Goal: Task Accomplishment & Management: Manage account settings

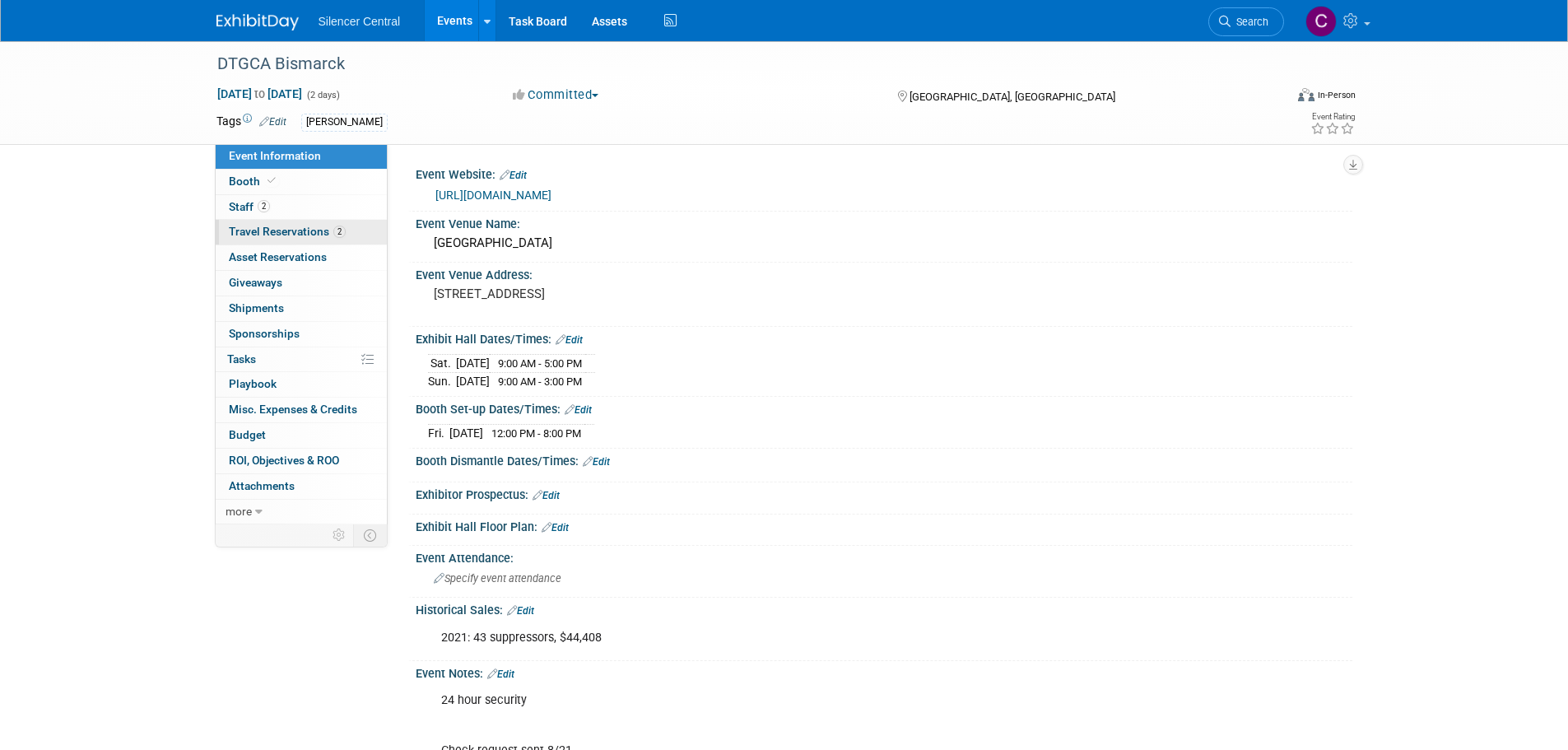
click at [298, 222] on link "2 Travel Reservations 2" at bounding box center [302, 232] width 172 height 25
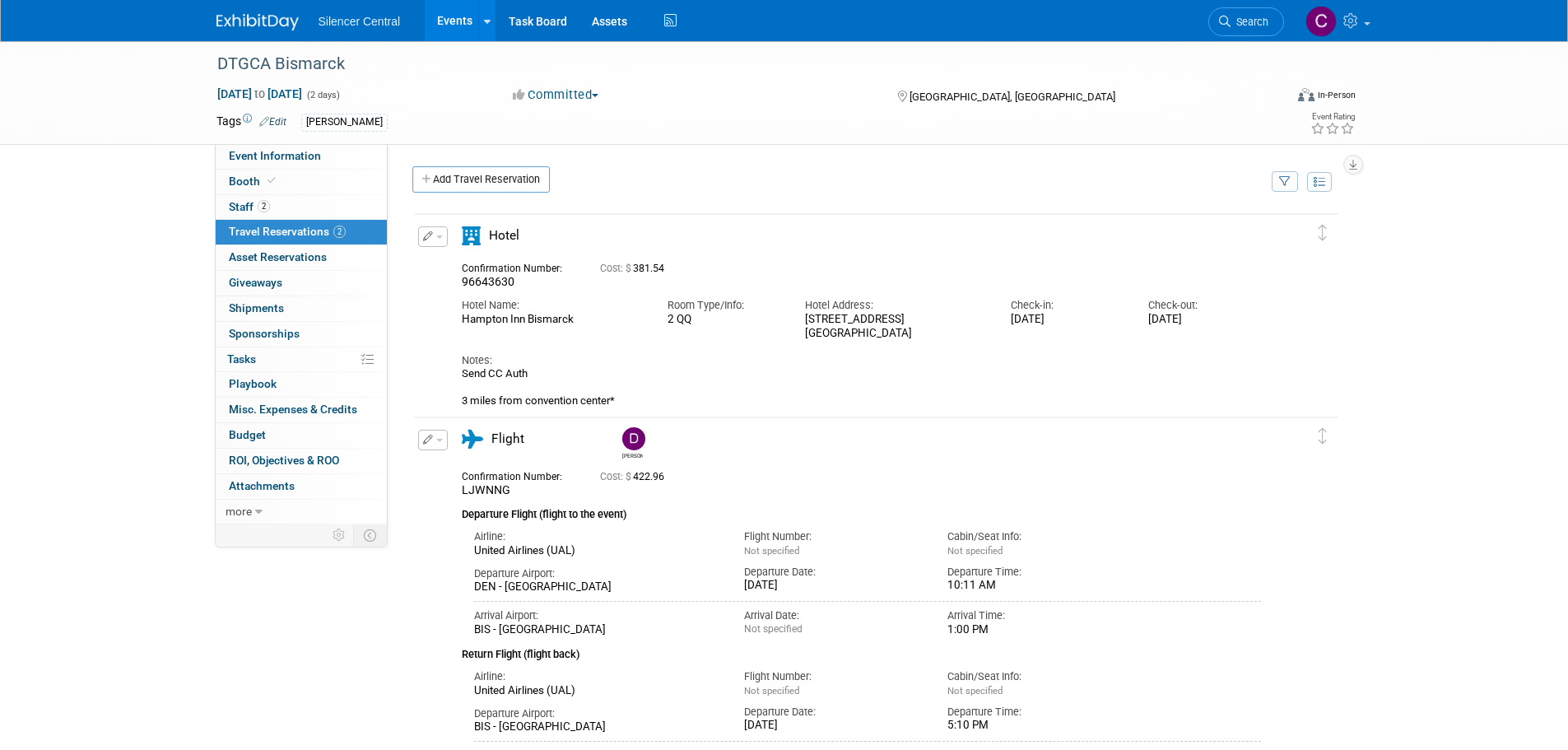
drag, startPoint x: 585, startPoint y: 326, endPoint x: 448, endPoint y: 332, distance: 137.1
click at [448, 332] on div "Edit Reservation 96643630" at bounding box center [864, 316] width 900 height 182
copy div "Hampton Inn Bismarck"
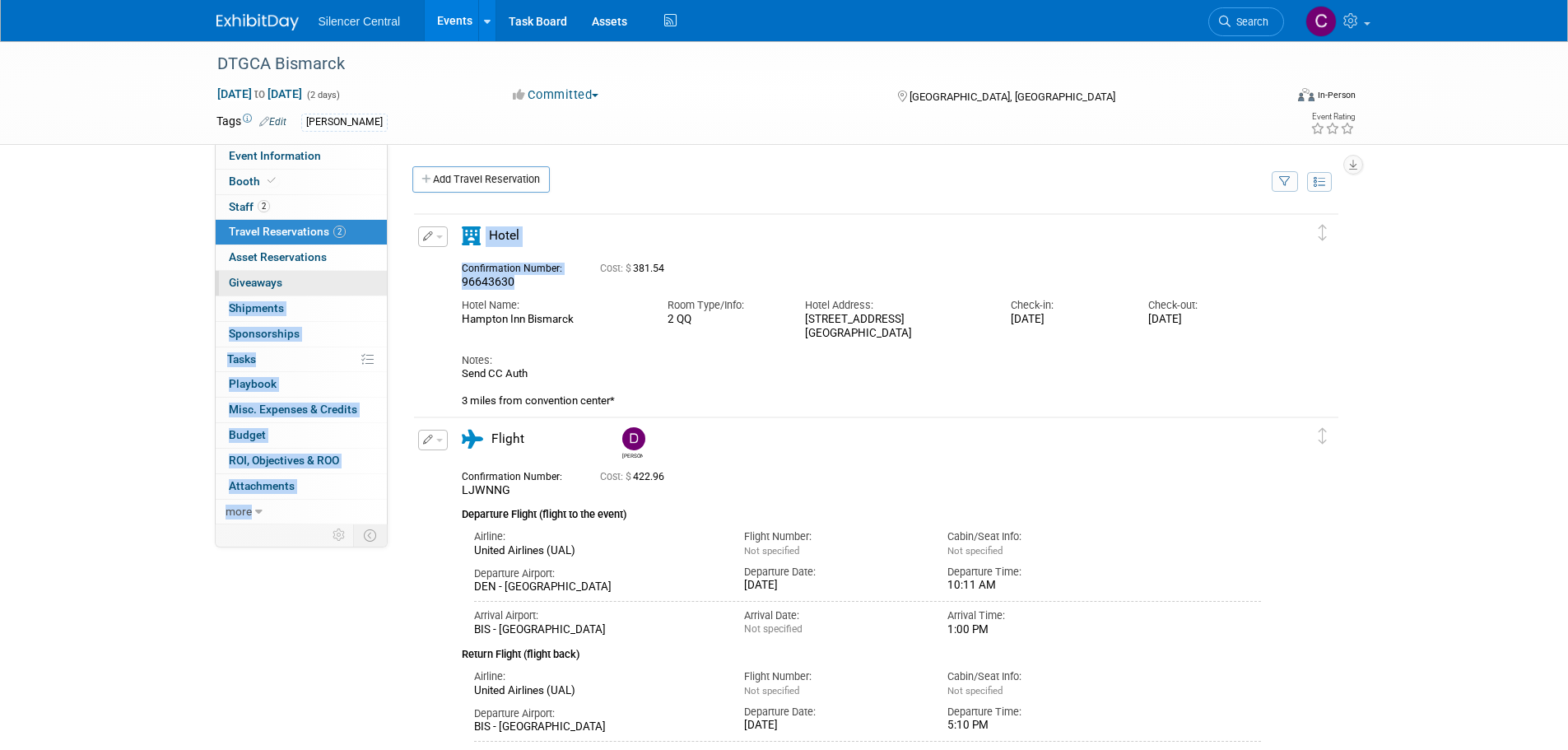
drag, startPoint x: 495, startPoint y: 287, endPoint x: 362, endPoint y: 291, distance: 133.1
click at [362, 291] on div "Event Information Event Info Booth Booth 2 Staff 2 Staff 2 Travel Reservations …" at bounding box center [784, 413] width 1161 height 744
click at [511, 288] on span "96643630" at bounding box center [487, 281] width 53 height 13
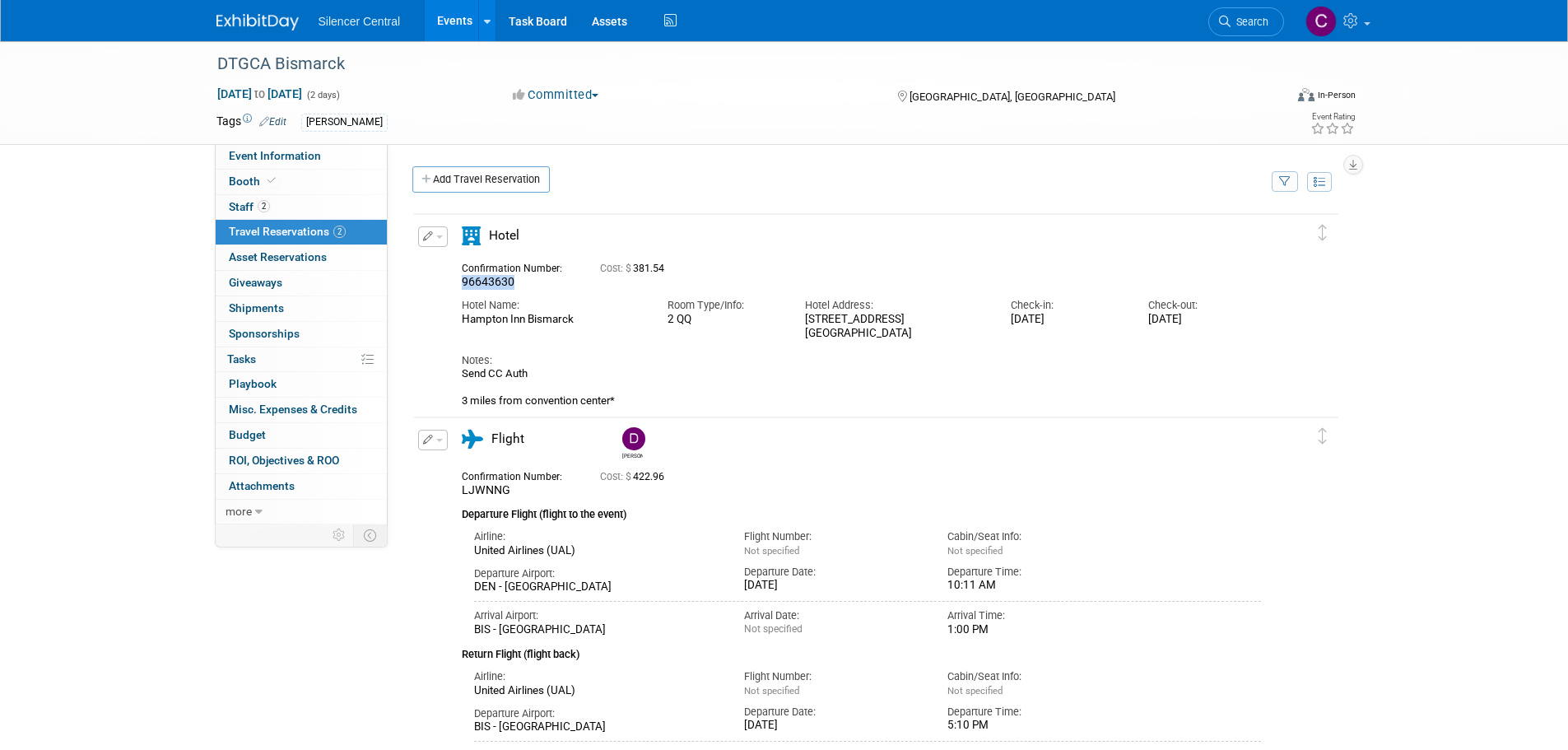
drag, startPoint x: 521, startPoint y: 287, endPoint x: 452, endPoint y: 287, distance: 69.0
click at [452, 287] on div "Confirmation Number: 96643630" at bounding box center [519, 273] width 138 height 32
click at [433, 239] on button "button" at bounding box center [433, 236] width 30 height 20
click at [438, 261] on icon "button" at bounding box center [437, 265] width 13 height 11
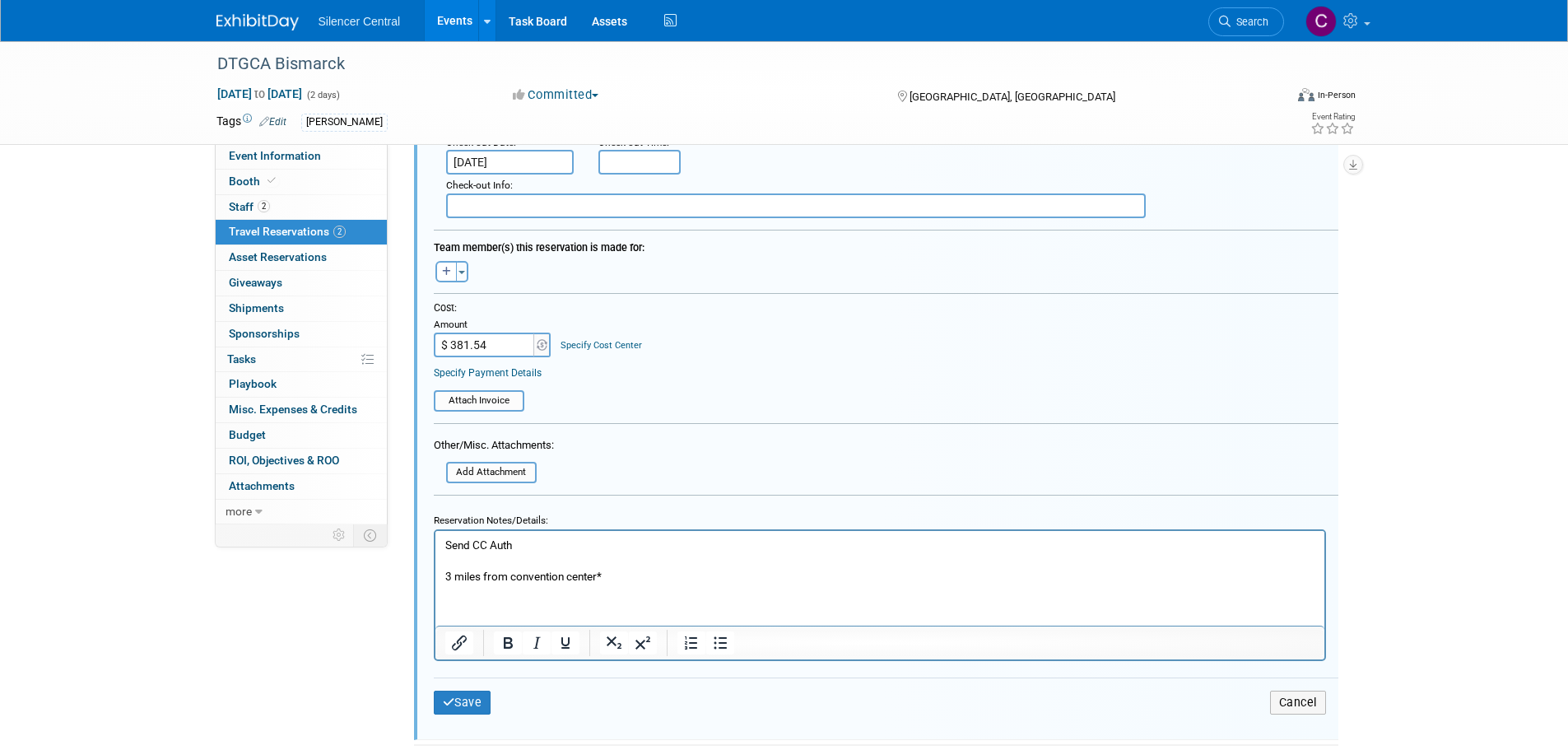
scroll to position [769, 0]
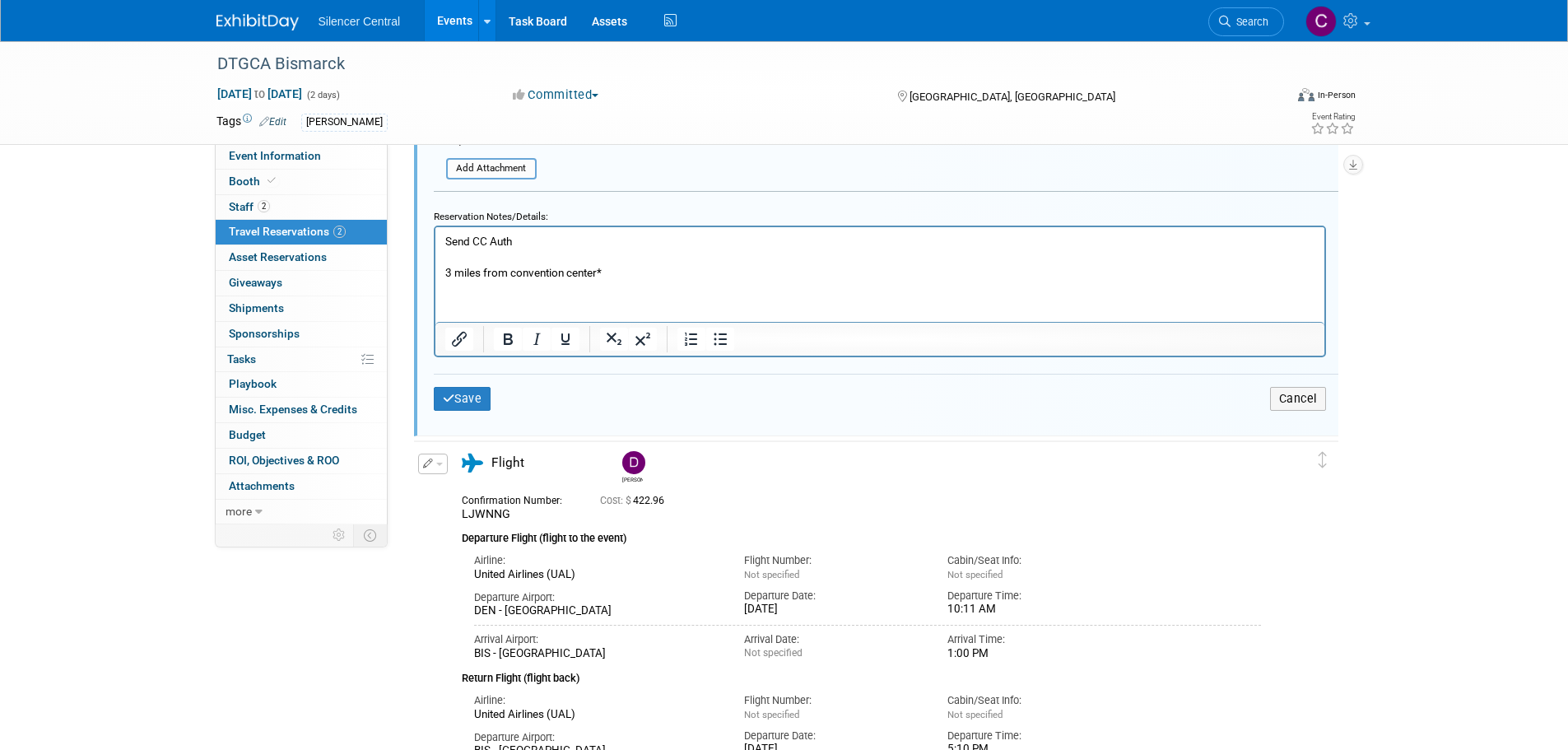
drag, startPoint x: 518, startPoint y: 237, endPoint x: 438, endPoint y: 241, distance: 80.1
click at [438, 241] on html "Send CC Auth 3 miles from convention center*" at bounding box center [879, 253] width 889 height 54
click at [456, 405] on button "Save" at bounding box center [462, 399] width 57 height 24
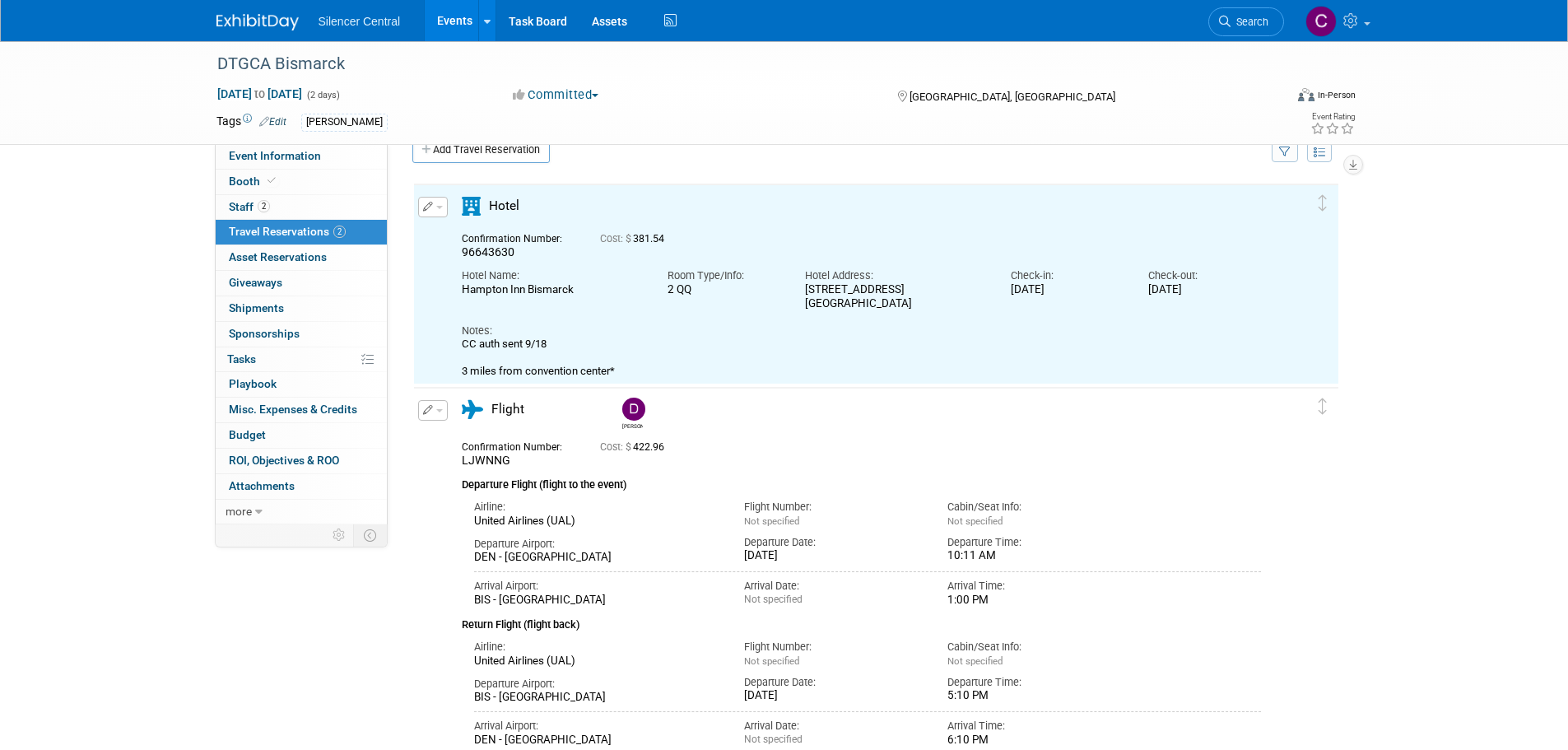
scroll to position [29, 0]
